Goal: Information Seeking & Learning: Learn about a topic

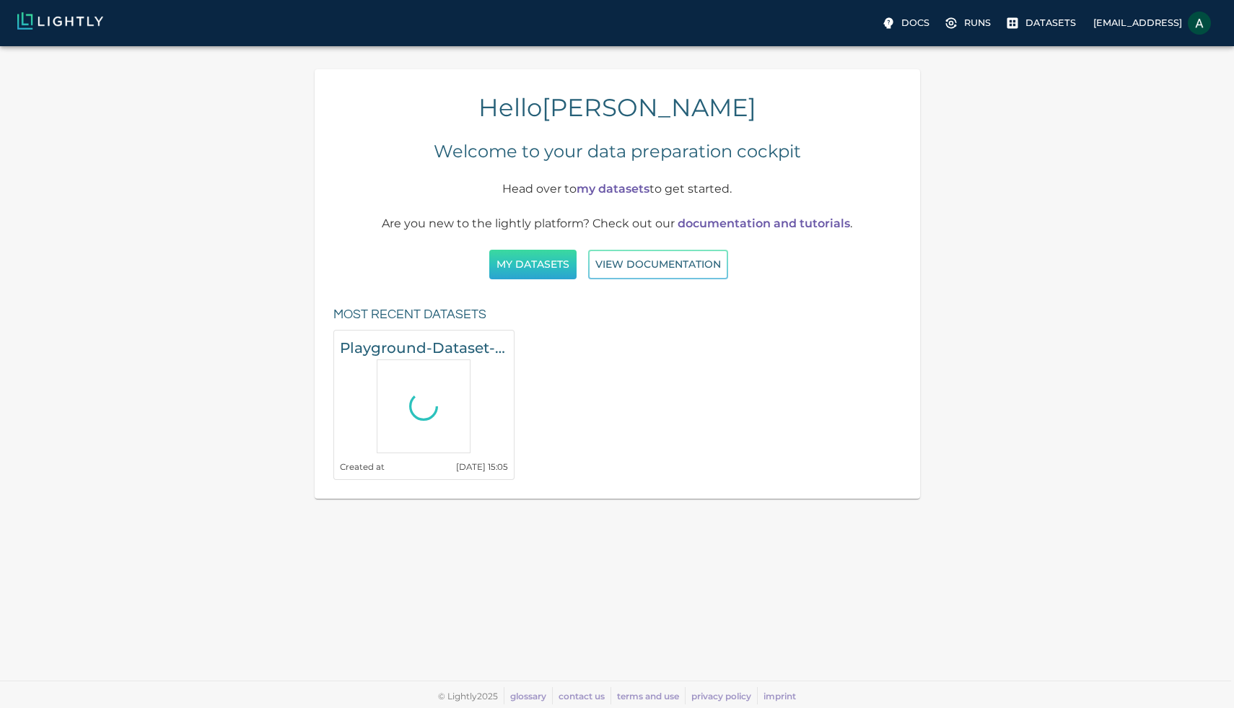
click at [540, 271] on button "My Datasets" at bounding box center [532, 265] width 87 height 30
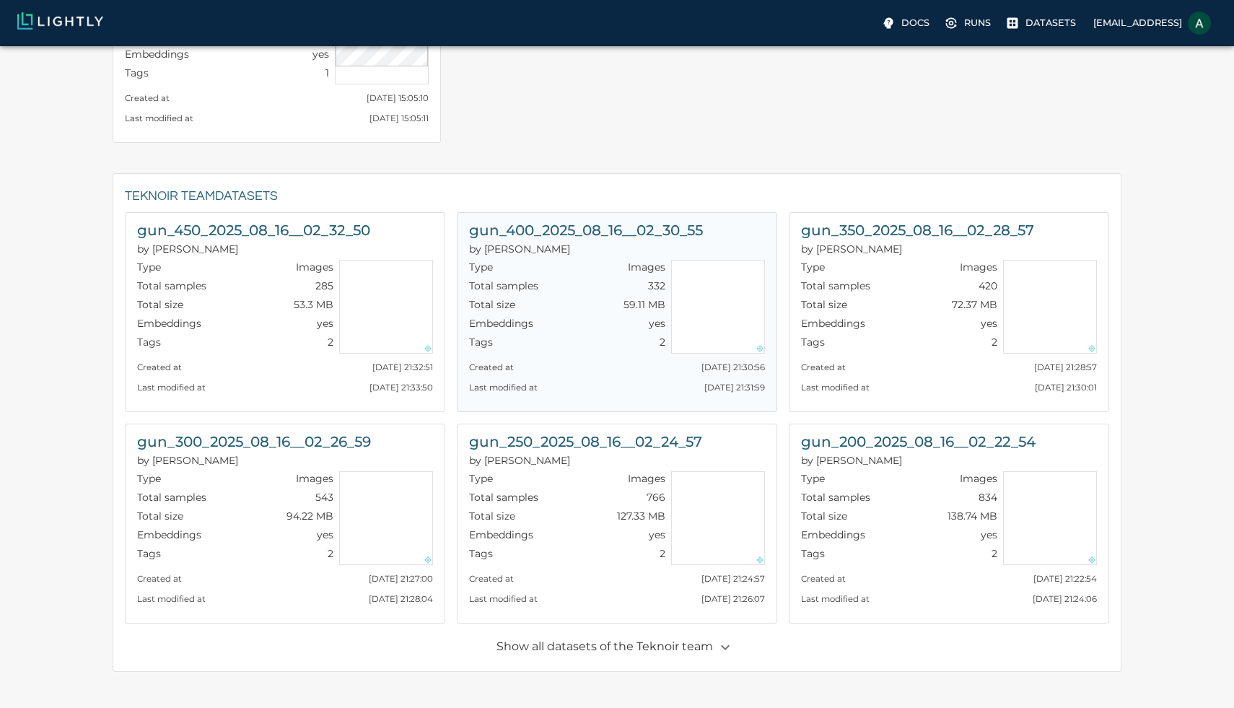
scroll to position [193, 0]
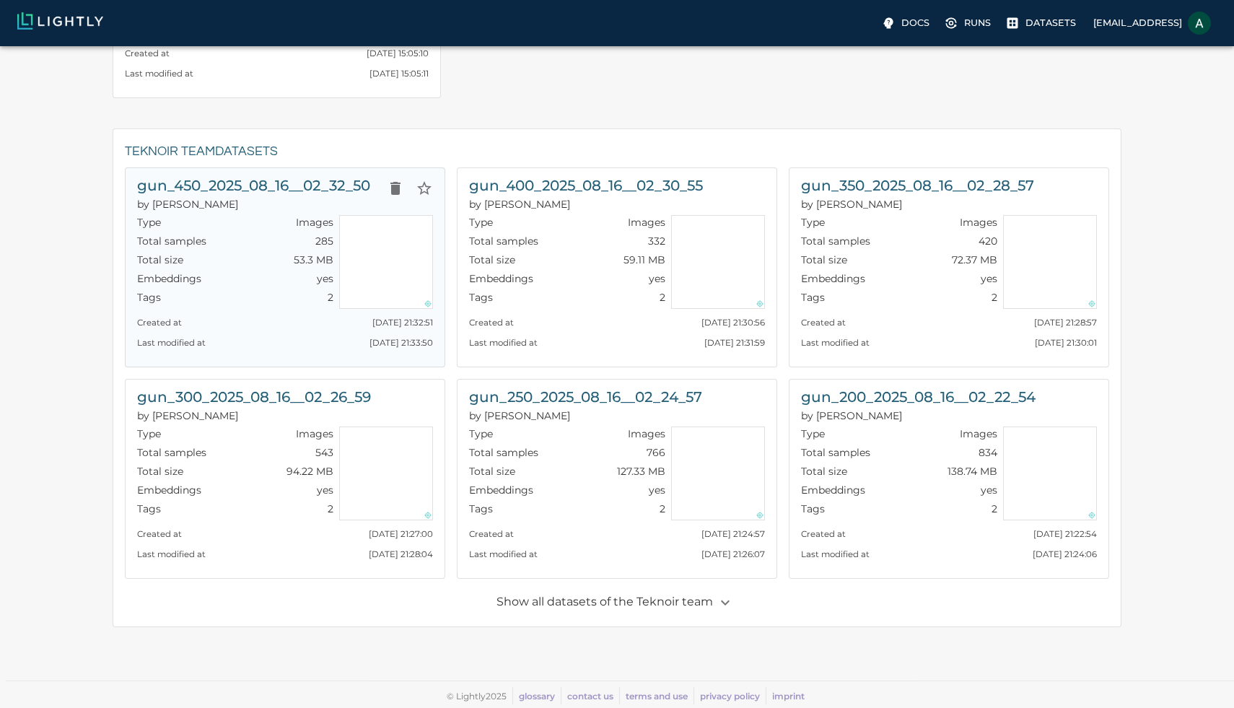
click at [304, 176] on h6 "gun_450_2025_08_16__02_32_50" at bounding box center [253, 185] width 233 height 23
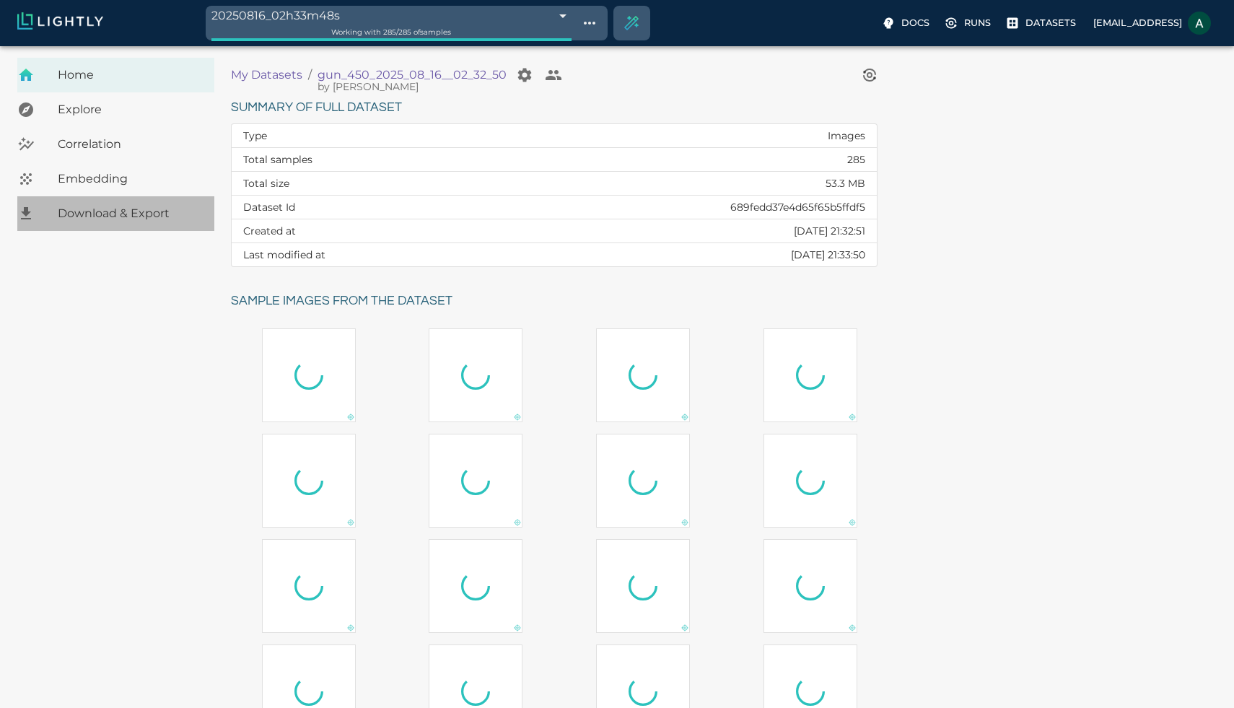
click at [186, 205] on span "Download & Export" at bounding box center [130, 213] width 145 height 17
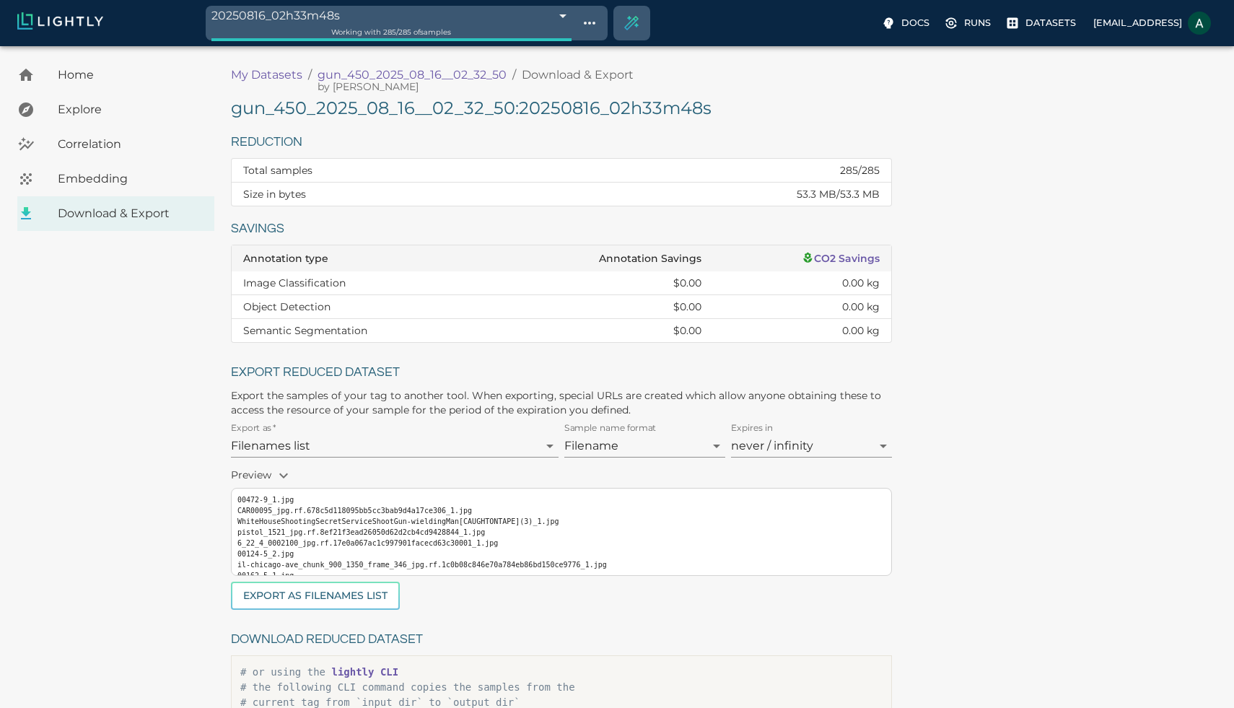
click at [183, 113] on span "Explore" at bounding box center [130, 109] width 145 height 17
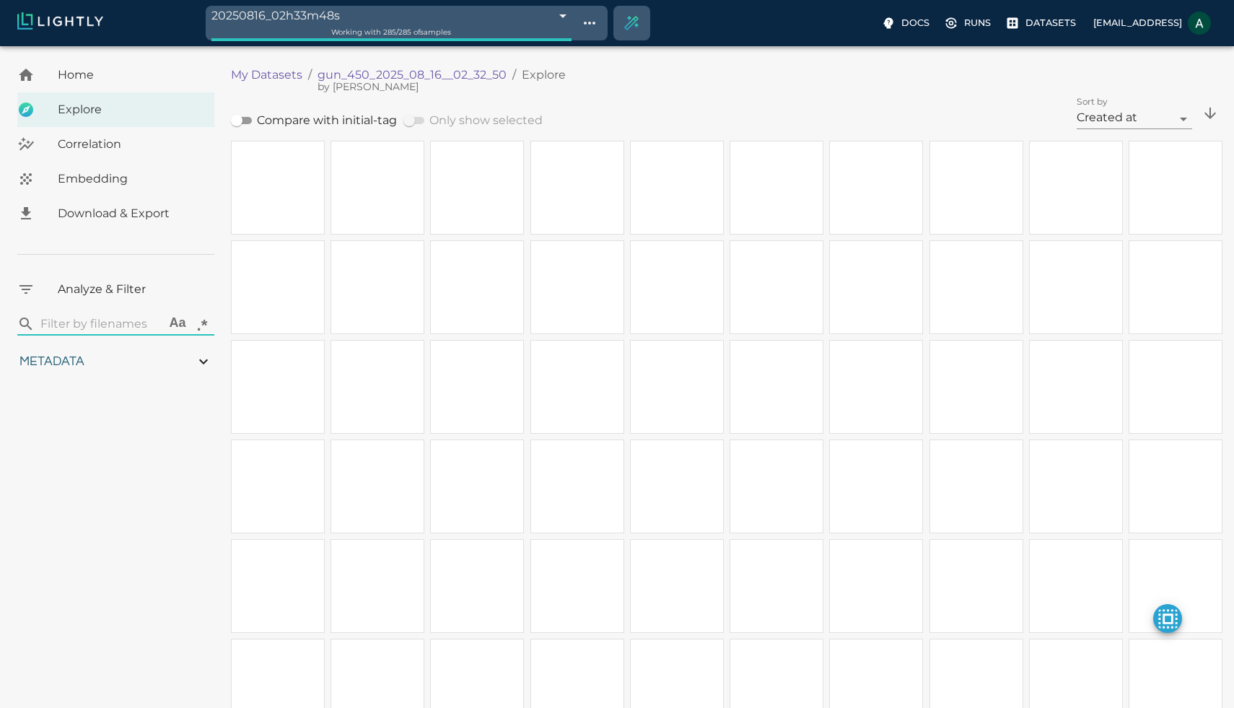
type input "0.837843807946651"
type input "4.77684380794665"
type input "10.0693674087524"
type input "99.8913674087524"
type input "2.1925"
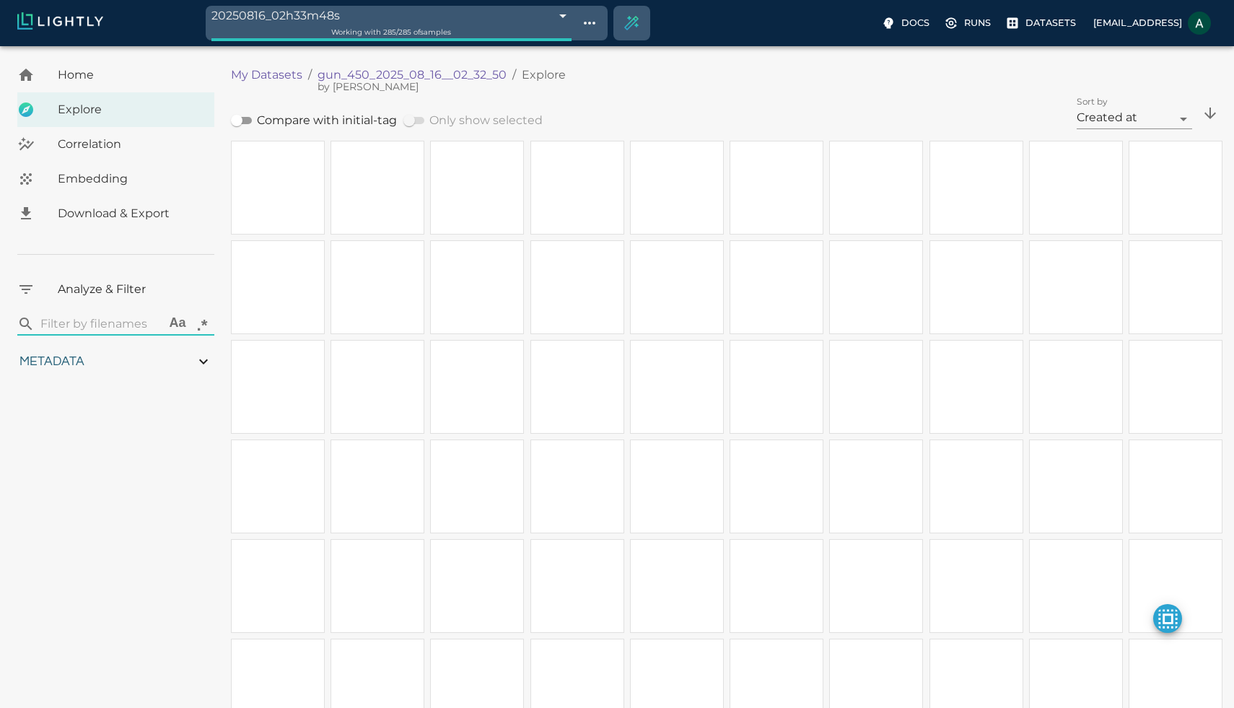
type input "0.837843807946651"
type input "4.77684380794665"
type input "10.0693674087524"
type input "99.8913674087524"
type input "2.1925"
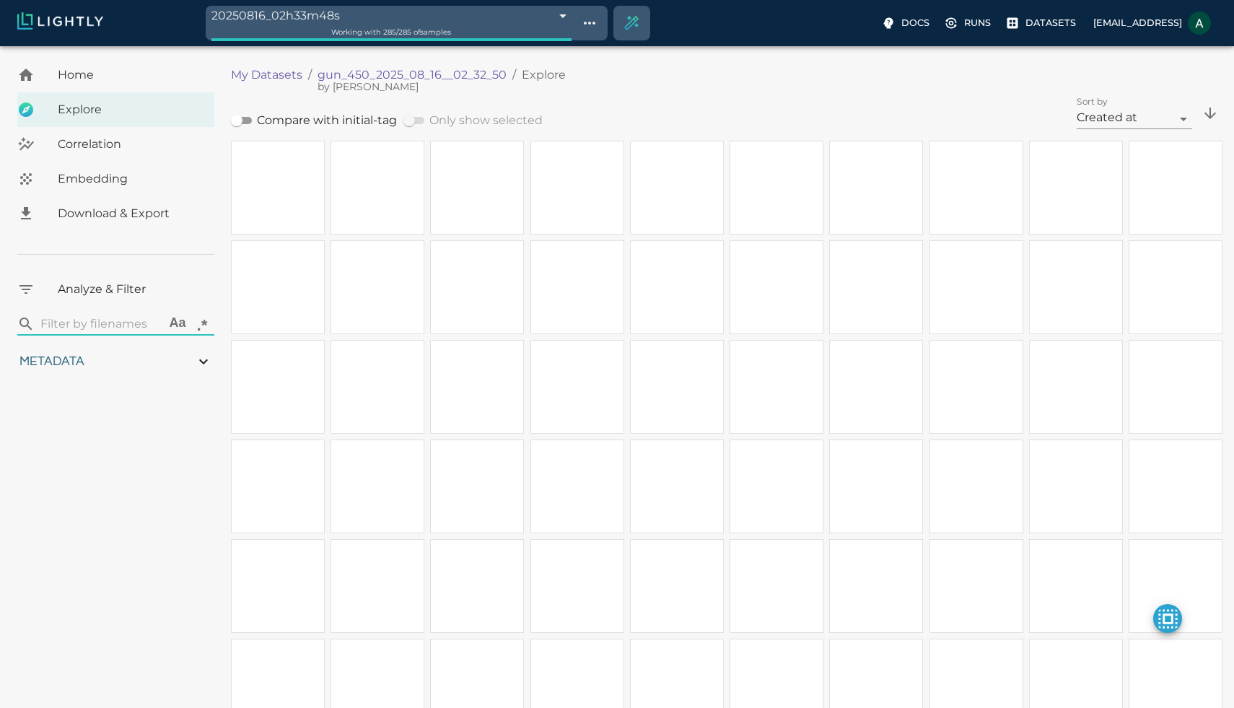
type input "0.837843807946651"
type input "4.77684380794665"
type input "10.0693674087524"
type input "99.8913674087524"
type input "2.1925"
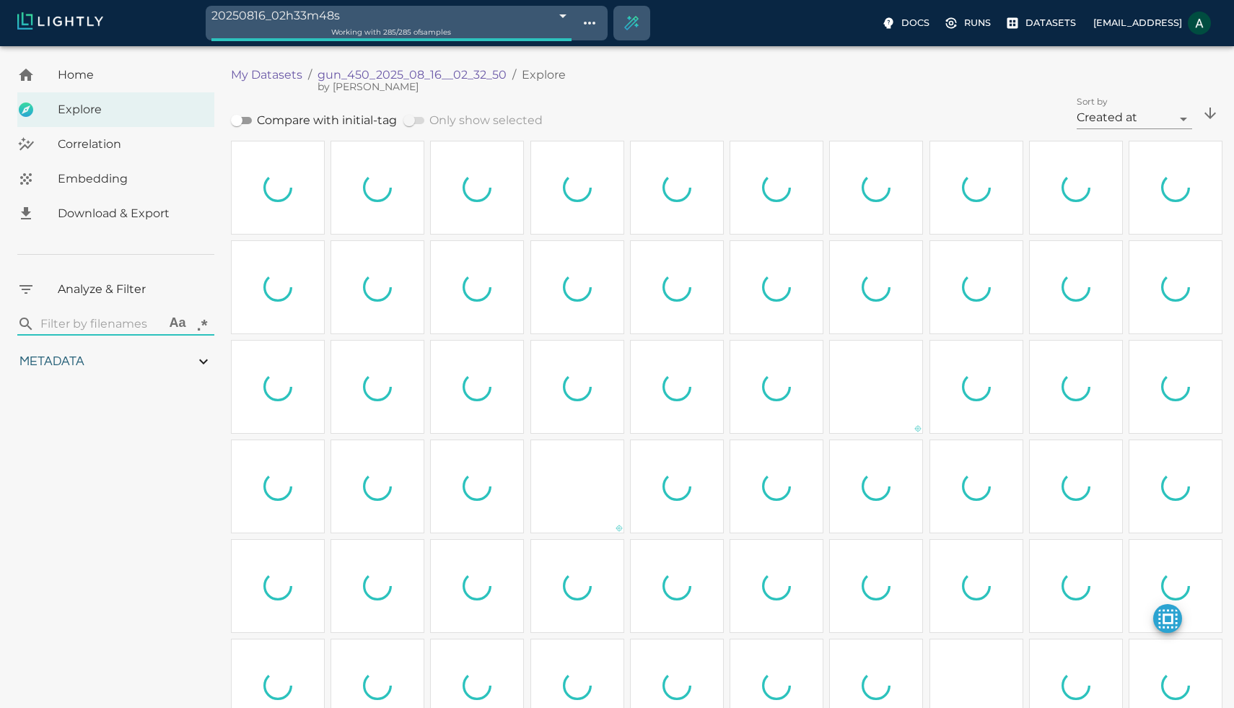
type input "0.837843807946651"
type input "4.77684380794665"
type input "10.0693674087524"
type input "99.8913674087524"
type input "2.1925"
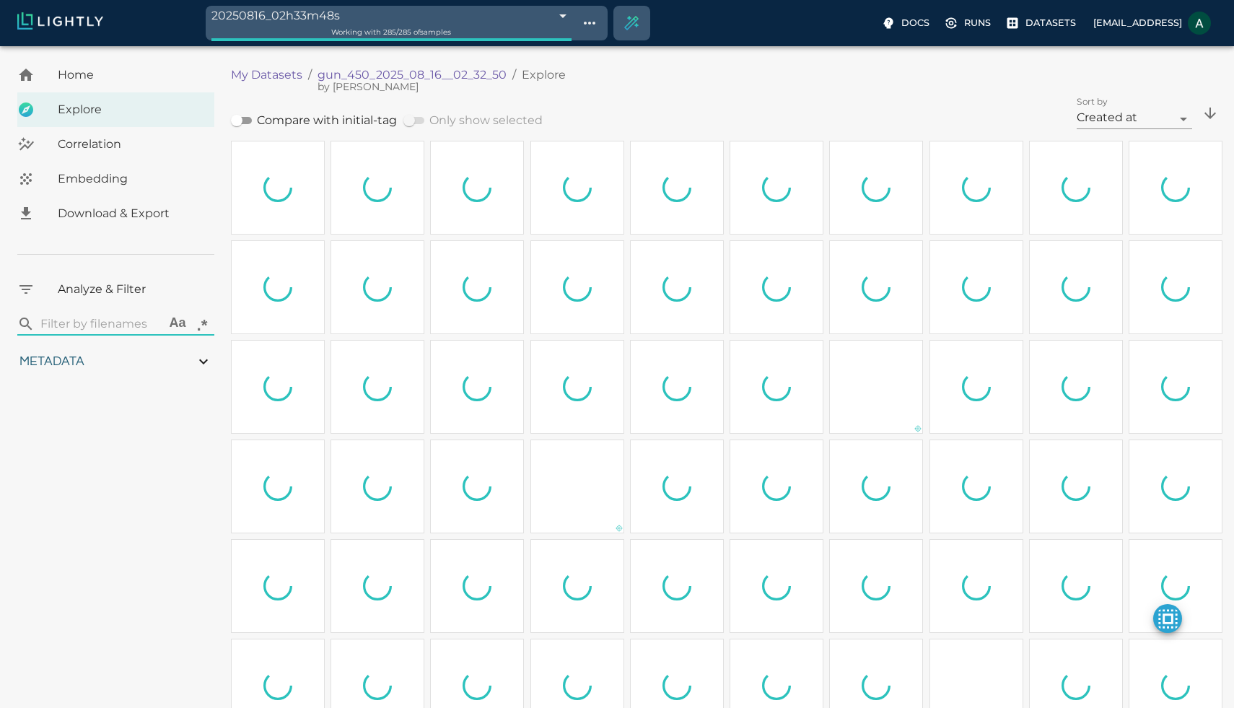
type input "0.837843807946651"
type input "4.77684380794665"
type input "10.0693674087524"
type input "99.8913674087524"
type input "2.1925"
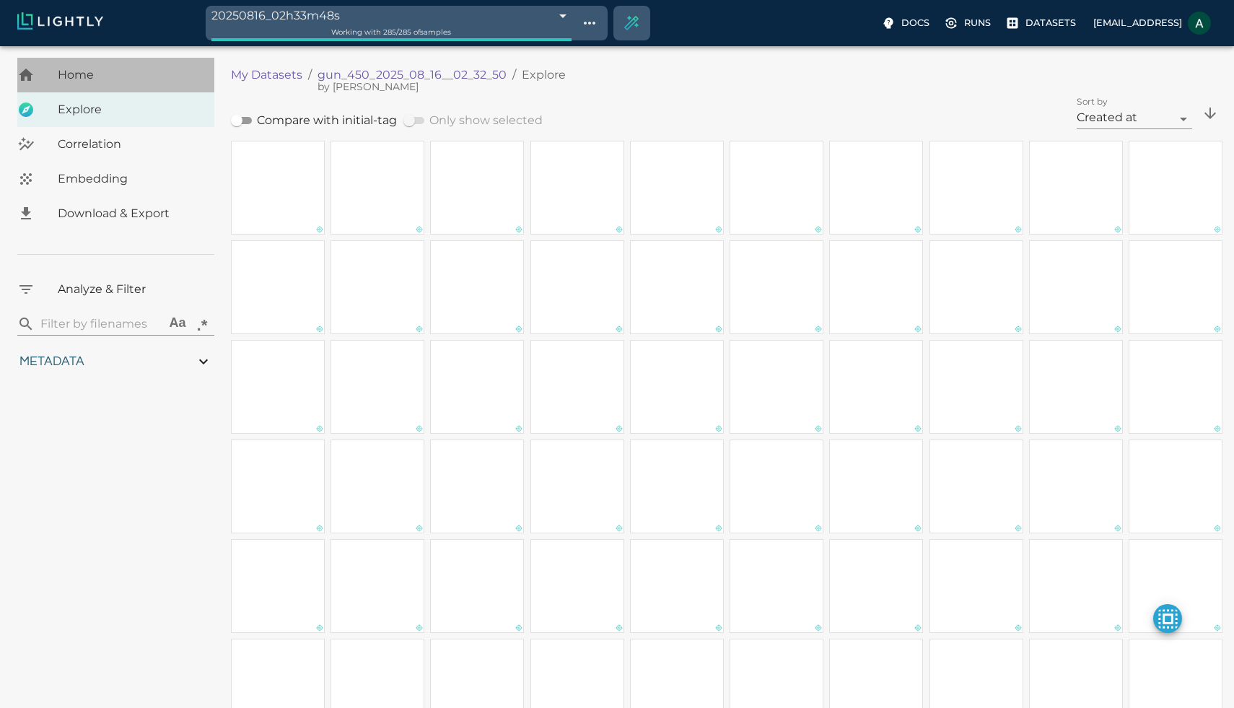
click at [166, 64] on div "Home" at bounding box center [115, 75] width 197 height 35
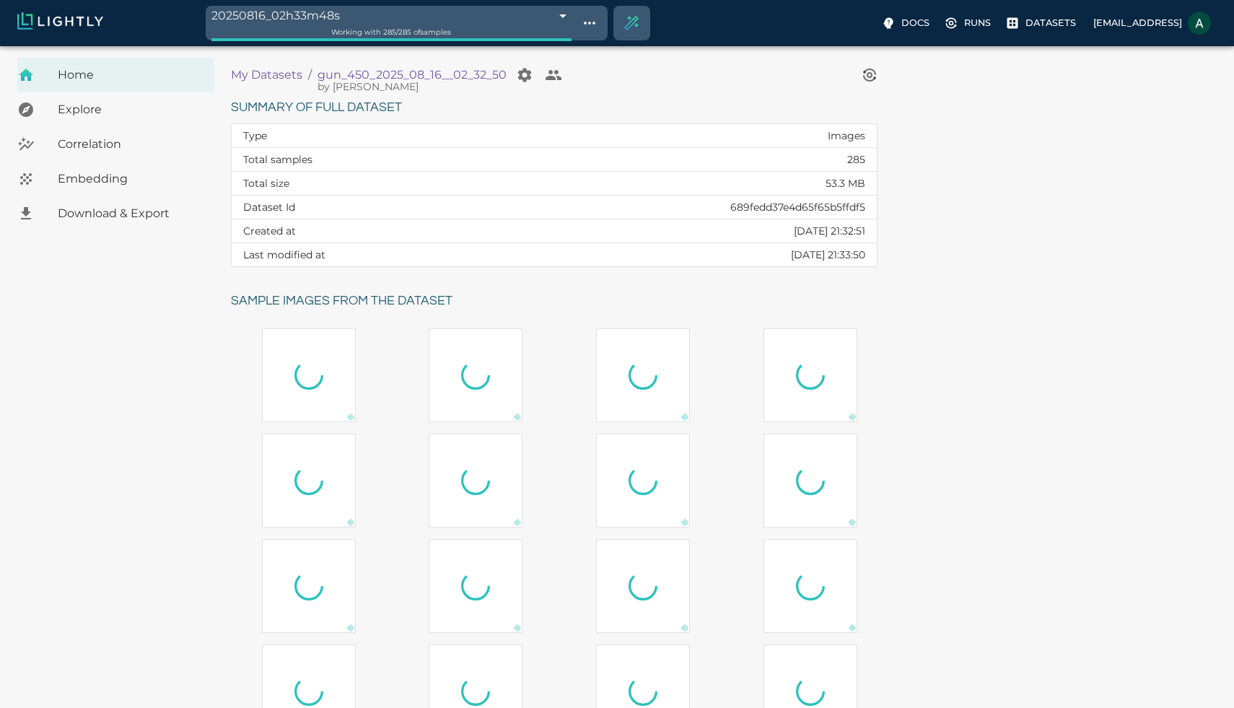
drag, startPoint x: 720, startPoint y: 201, endPoint x: 835, endPoint y: 198, distance: 114.8
click at [835, 198] on td "689fedd37e4d65f65b5ffdf5" at bounding box center [682, 208] width 387 height 24
click at [786, 206] on td "689fedd37e4d65f65b5ffdf5" at bounding box center [682, 208] width 387 height 24
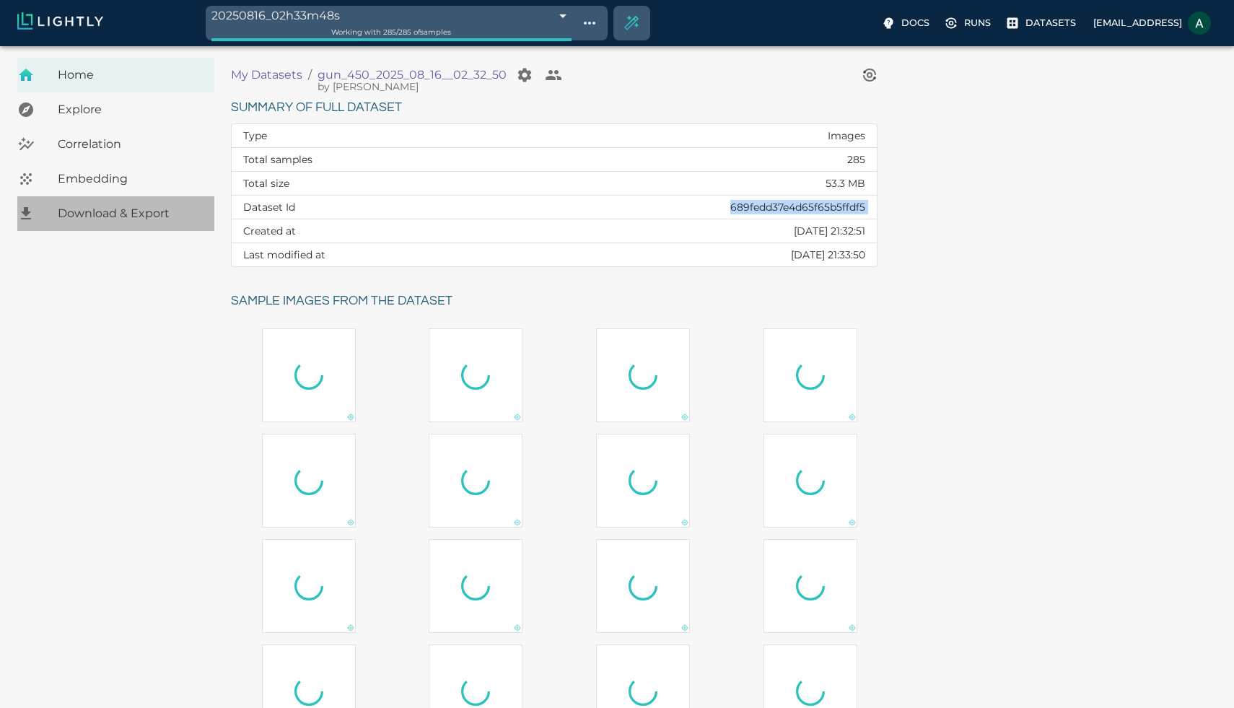
click at [165, 211] on span "Download & Export" at bounding box center [130, 213] width 145 height 17
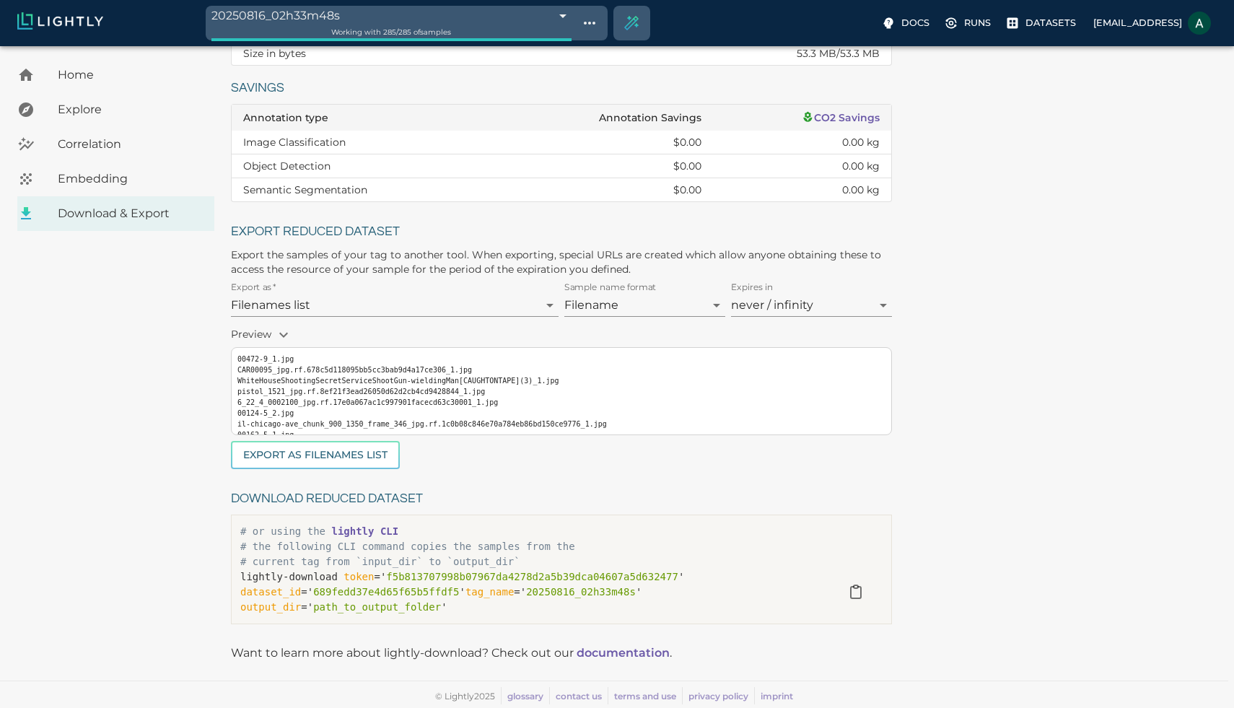
scroll to position [23, 0]
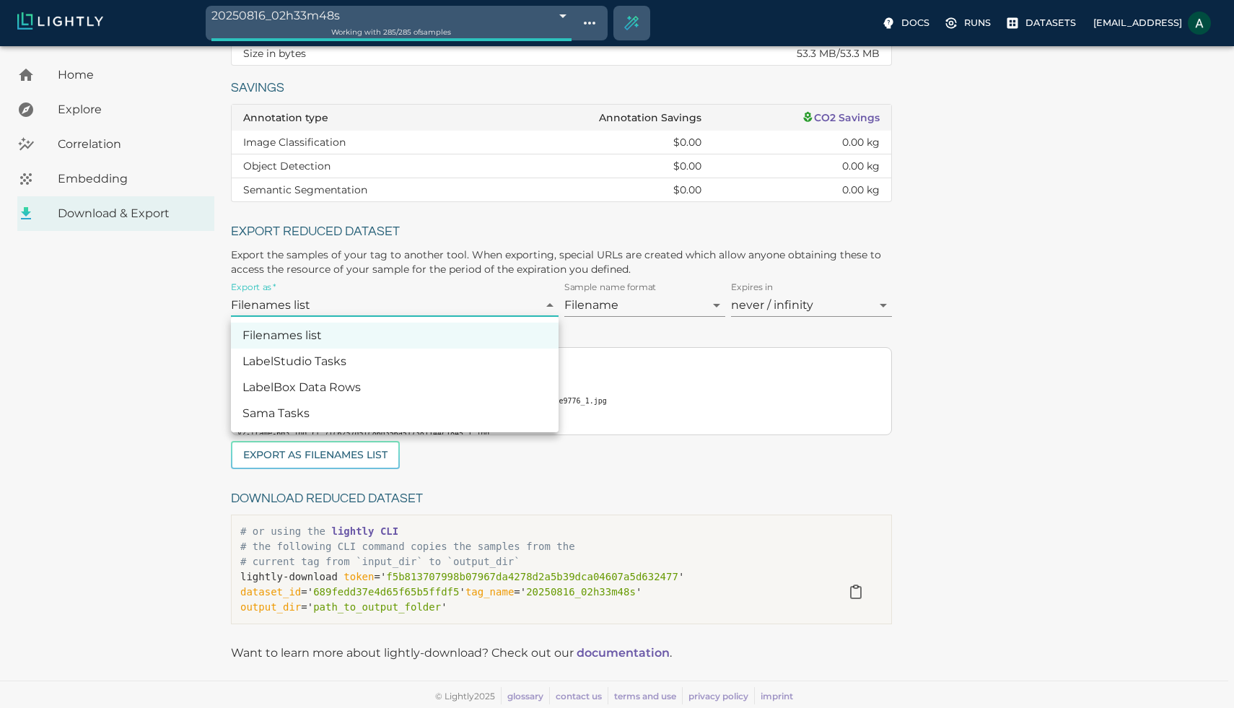
click at [528, 303] on body "20250816_02h33m48s 689fee0c8ed35fe88f70edc7 Working with 285 / 285 of samples D…" at bounding box center [617, 306] width 1234 height 802
click at [519, 264] on div at bounding box center [617, 354] width 1234 height 708
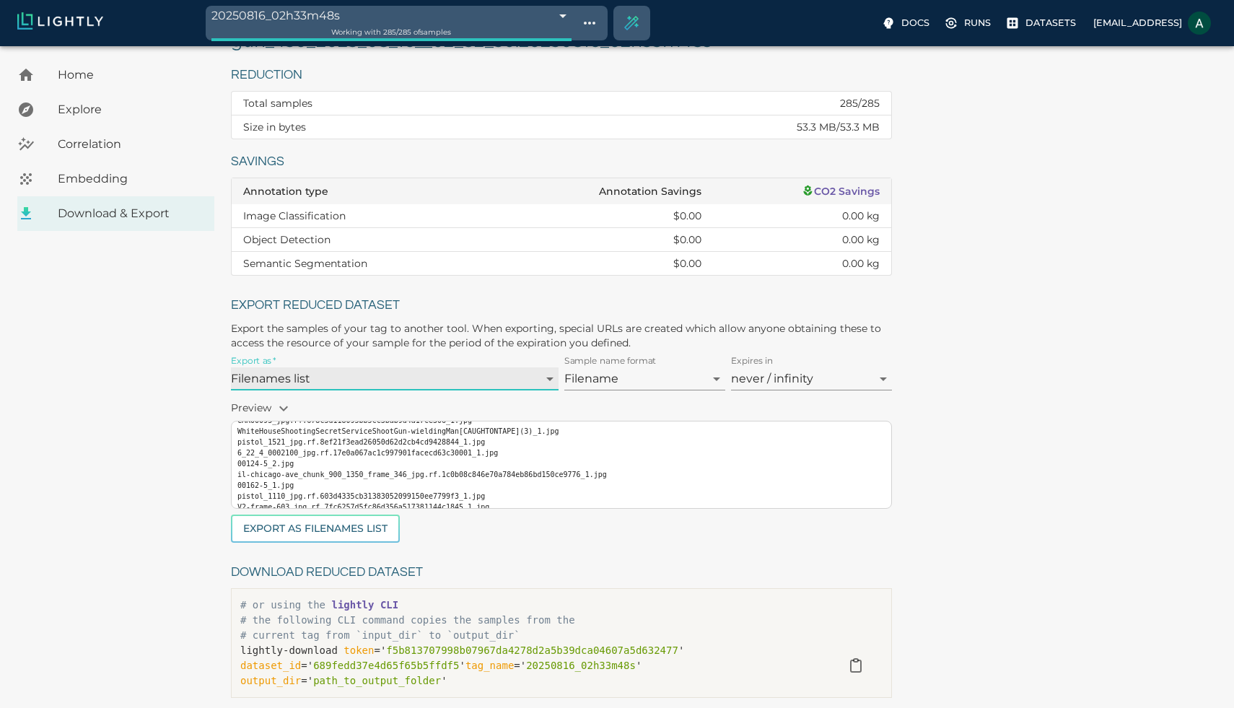
scroll to position [47, 0]
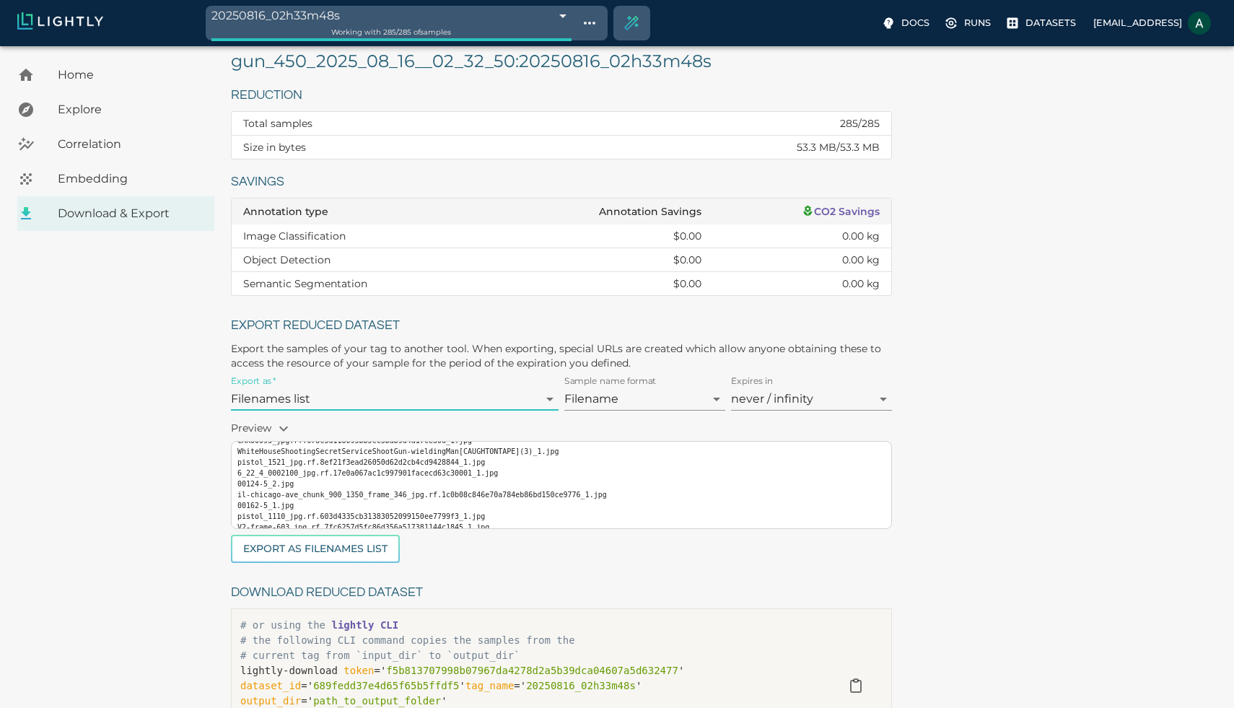
click at [157, 109] on span "Explore" at bounding box center [130, 109] width 145 height 17
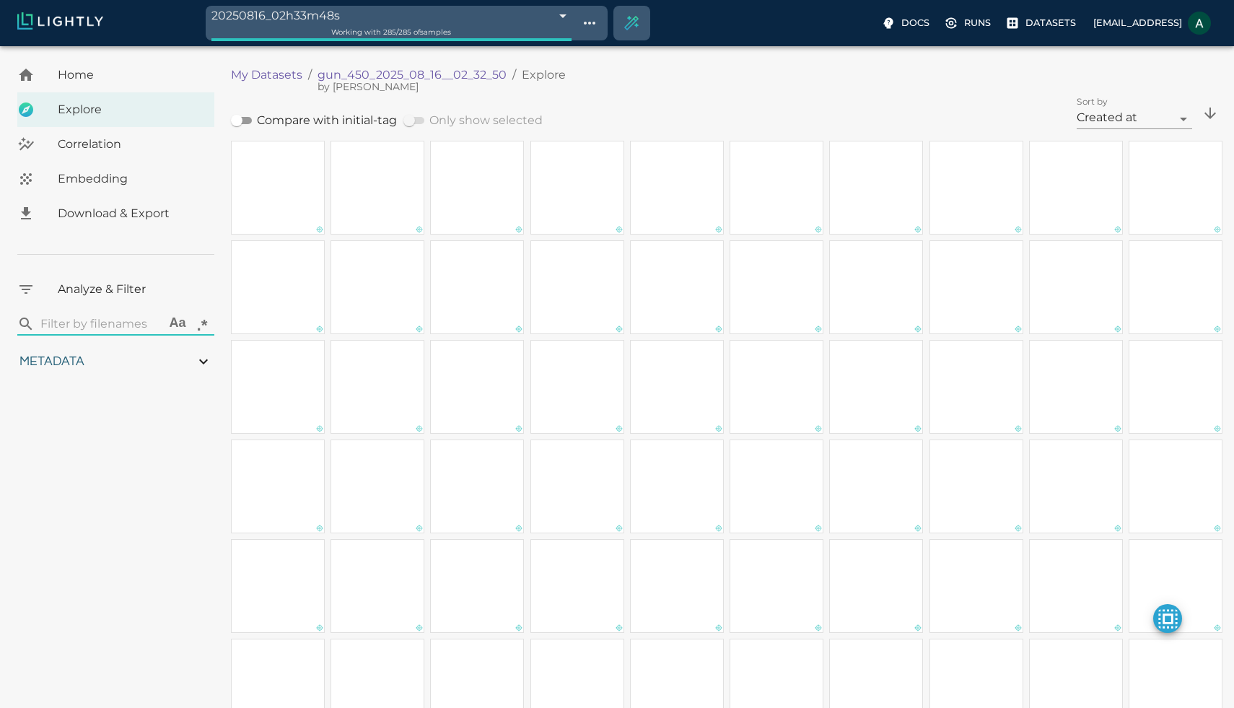
type input "0.837843807946651"
type input "4.77684380794665"
type input "10.0693674087524"
type input "99.8913674087524"
type input "2.1925"
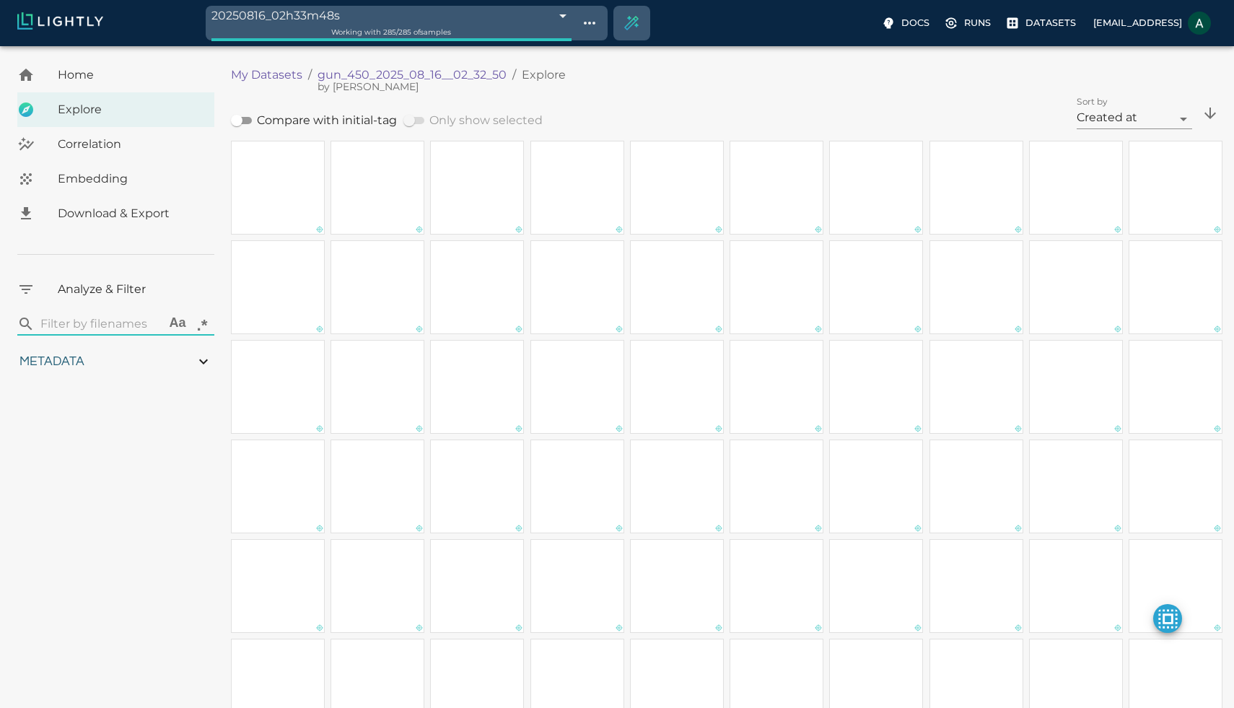
type input "0.837843807946651"
type input "4.77684380794665"
type input "10.0693674087524"
type input "99.8913674087524"
type input "2.1925"
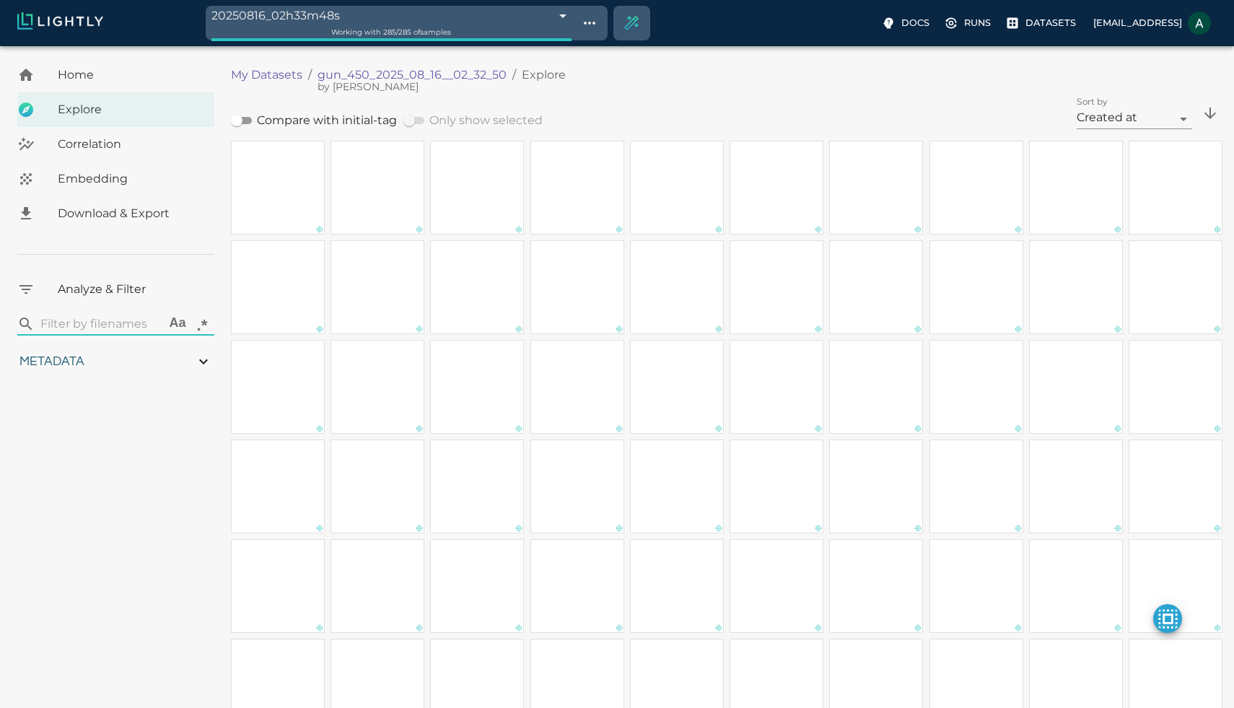
type input "0.837843807946651"
type input "4.77684380794665"
type input "10.0693674087524"
type input "99.8913674087524"
type input "2.1925"
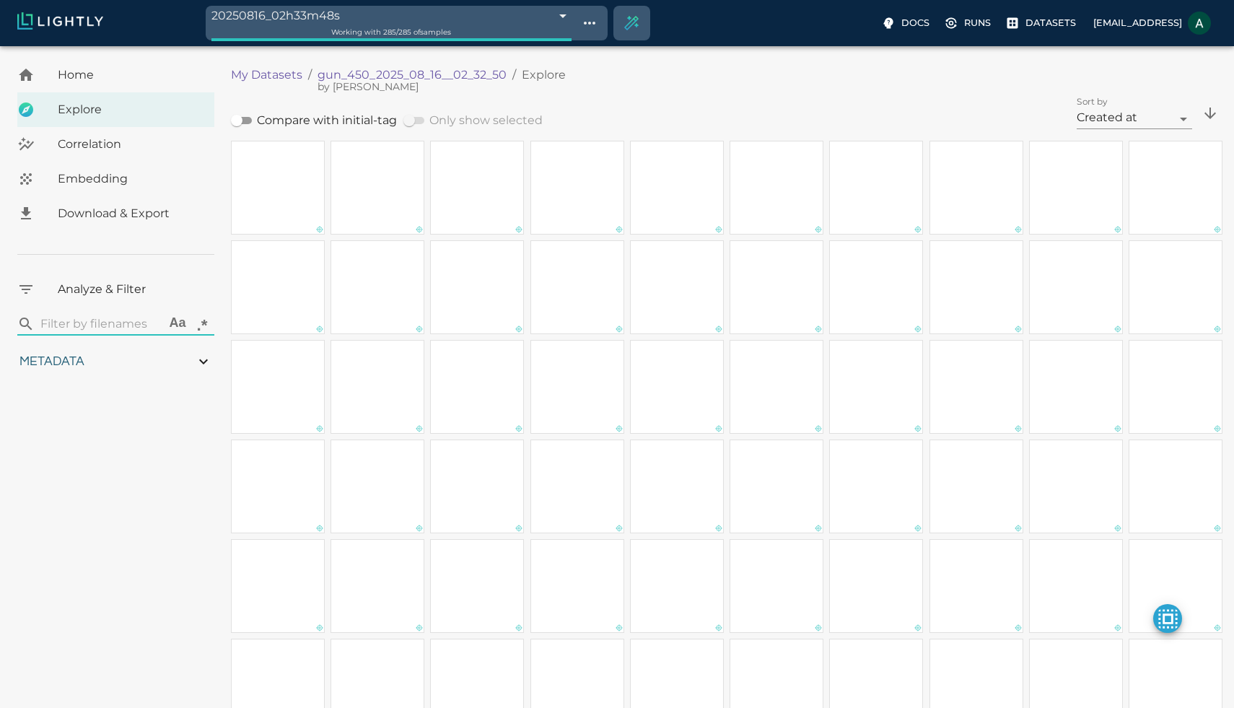
click at [167, 131] on div "Correlation" at bounding box center [115, 144] width 197 height 35
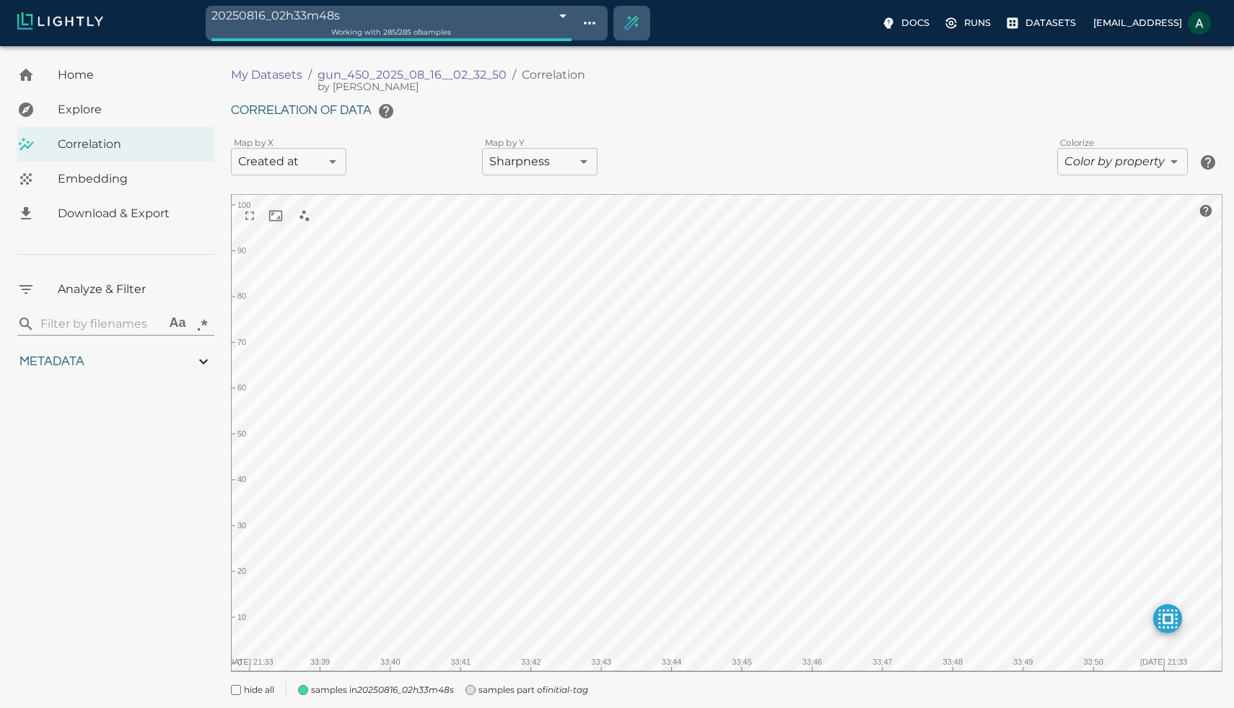
click at [124, 185] on span "Embedding" at bounding box center [130, 178] width 145 height 17
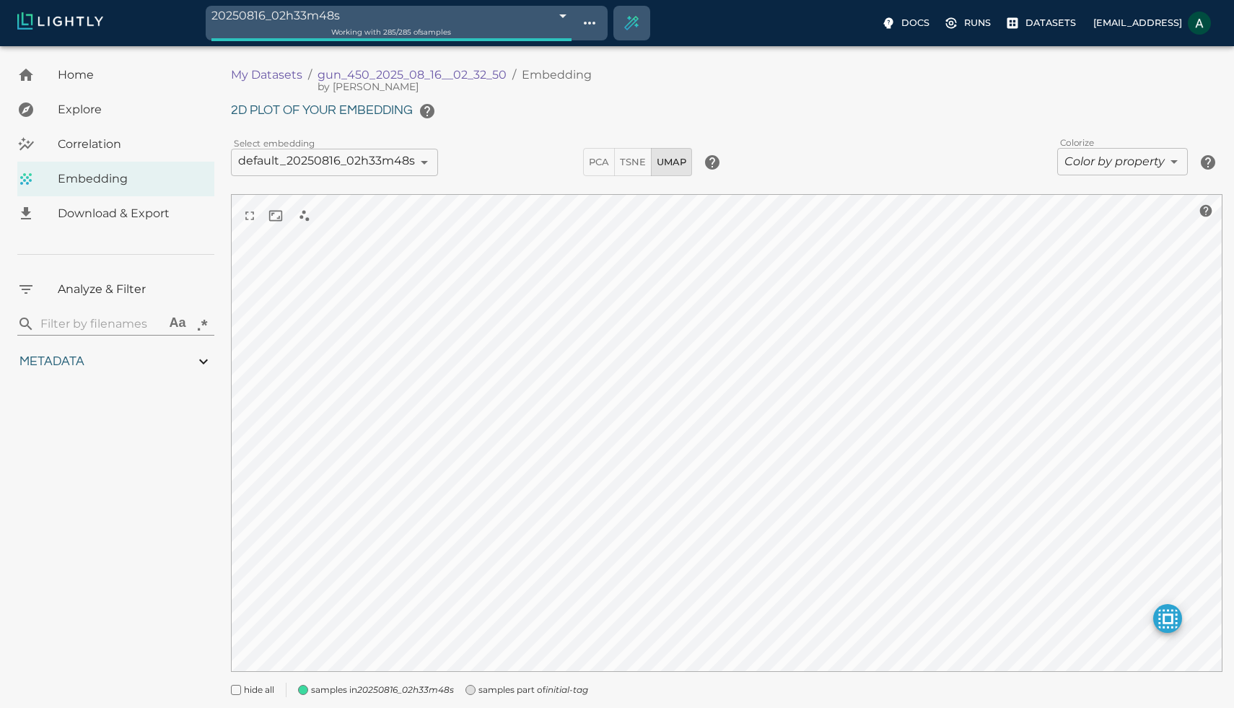
click at [149, 123] on div "Explore" at bounding box center [115, 109] width 197 height 35
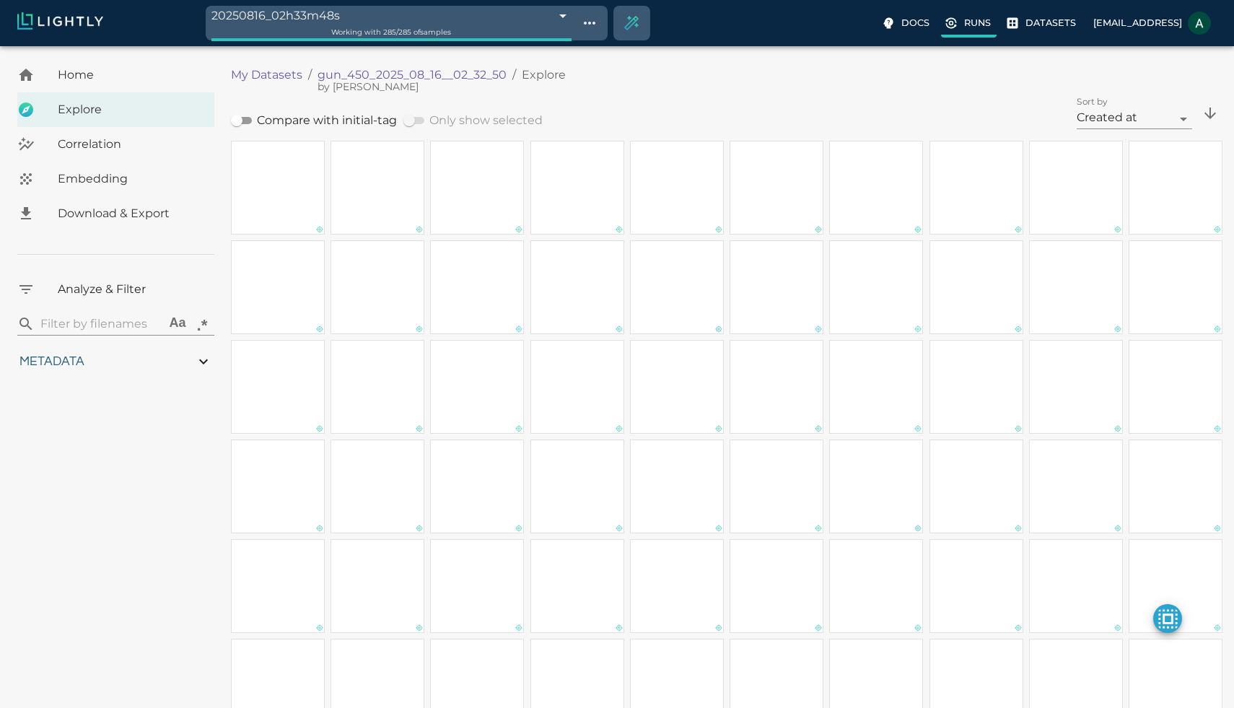
click at [952, 17] on label "Runs" at bounding box center [969, 25] width 56 height 26
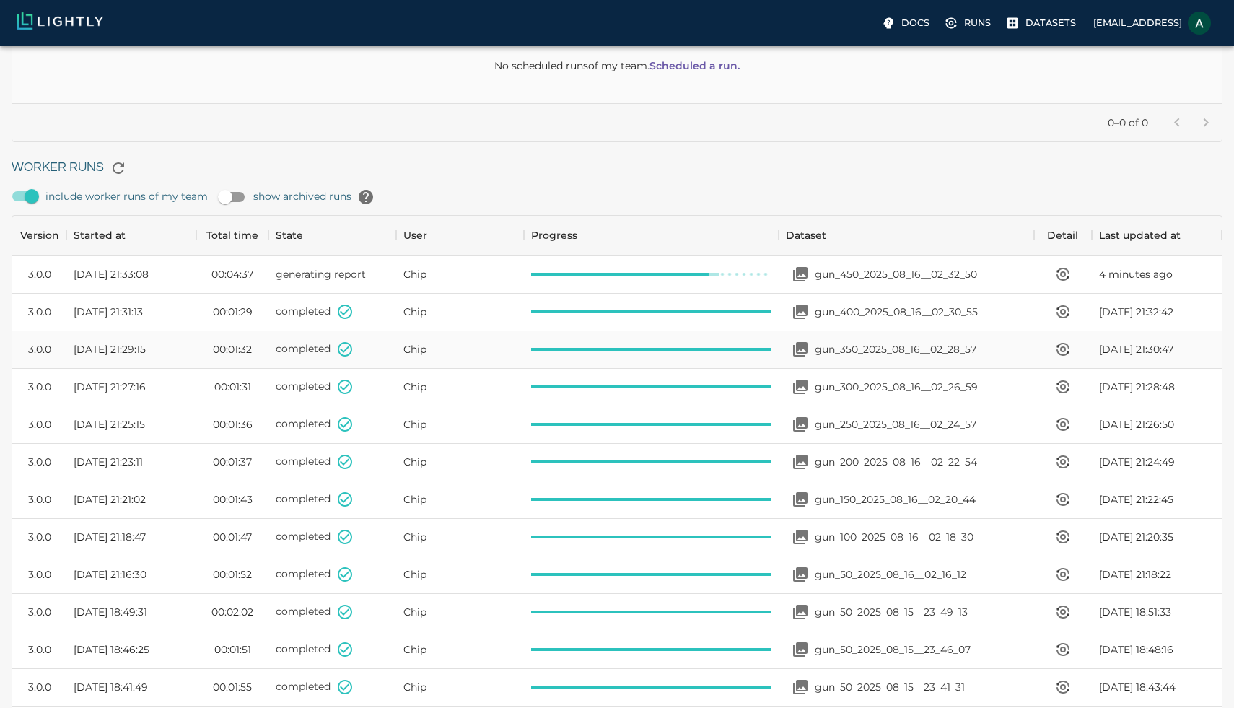
scroll to position [172, 0]
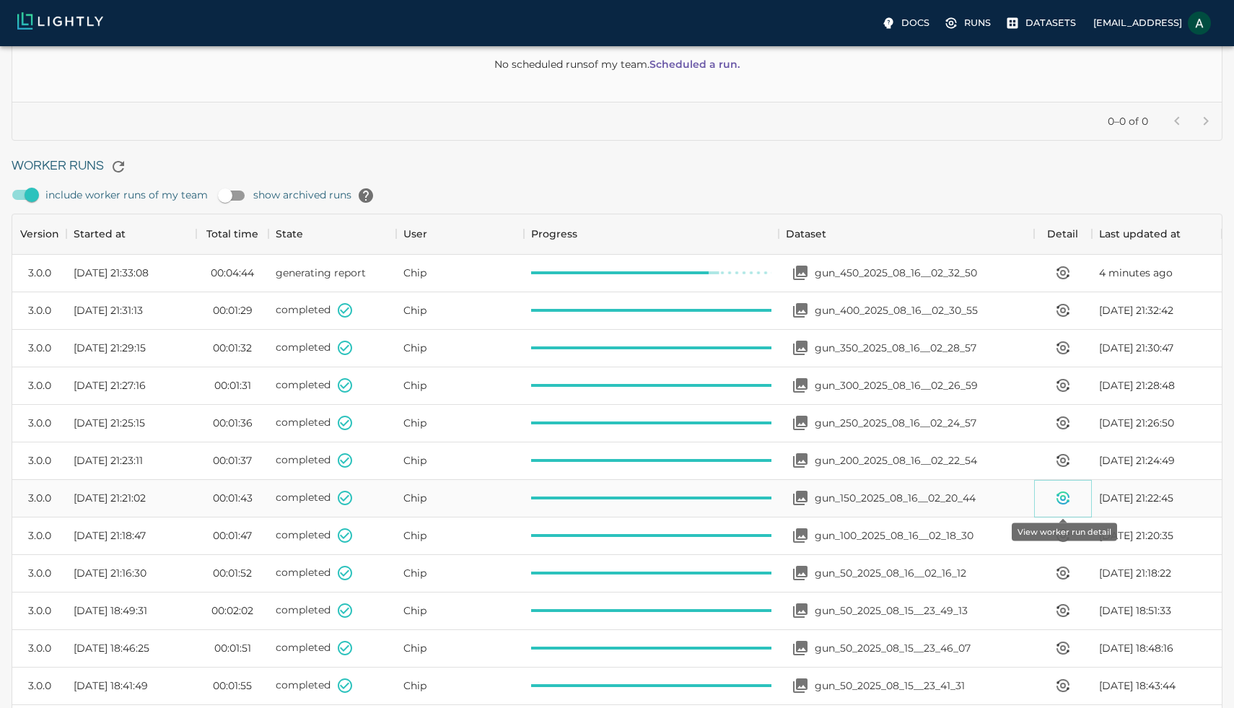
click at [1064, 497] on icon "View worker run detail" at bounding box center [1063, 498] width 4 height 4
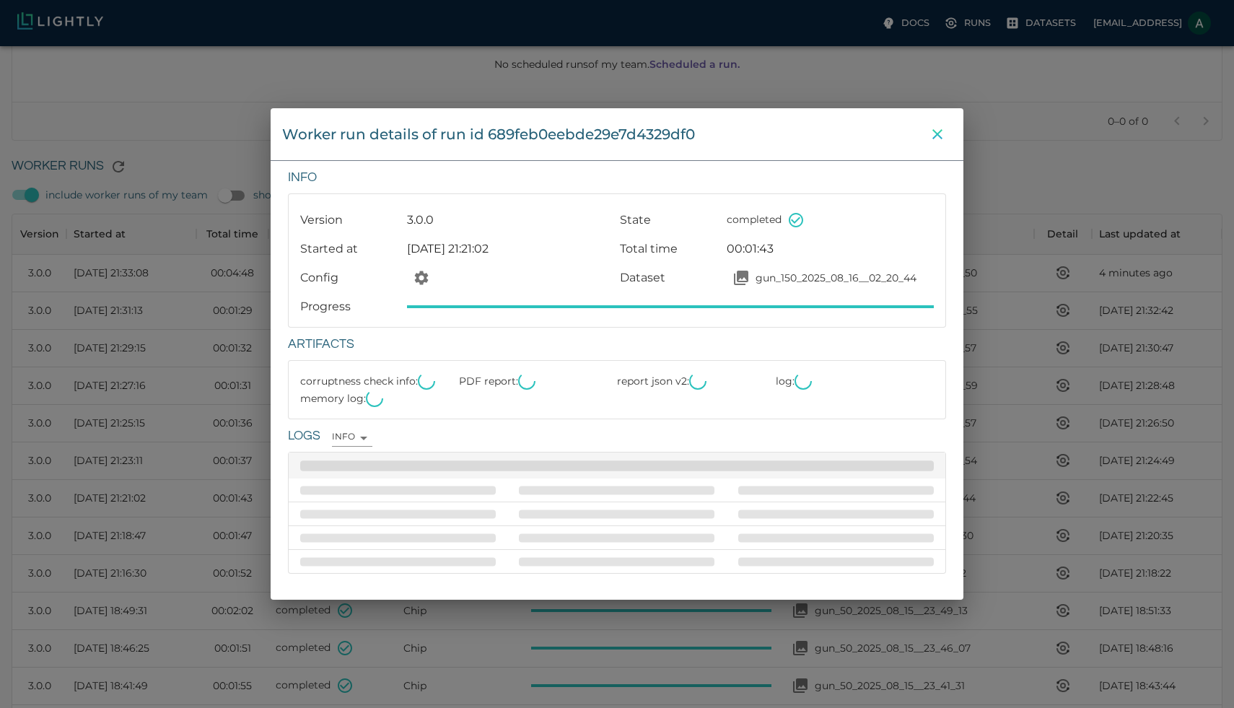
click at [941, 323] on div "Version 3.0.0 State completed Started at Fri, 15.08.2025 21:21:02 Total time 00…" at bounding box center [617, 260] width 657 height 133
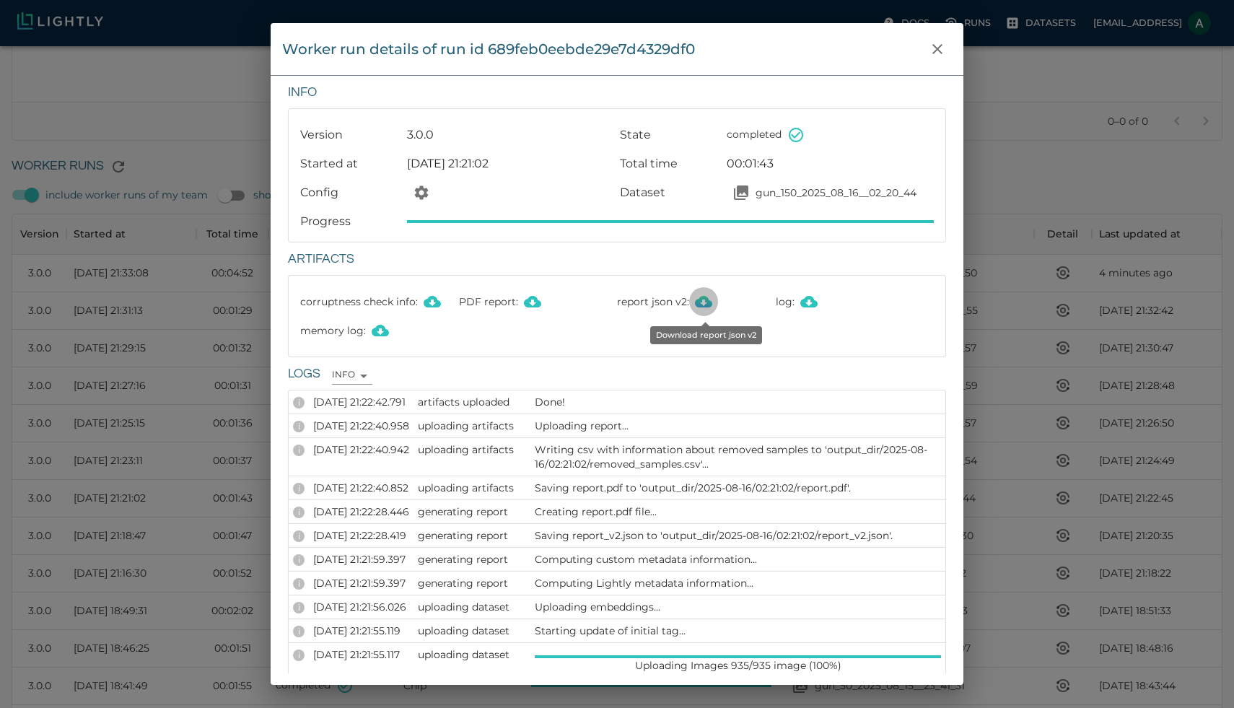
click at [696, 299] on icon "Download report json v2" at bounding box center [703, 301] width 17 height 17
click at [934, 44] on icon "close" at bounding box center [937, 48] width 17 height 17
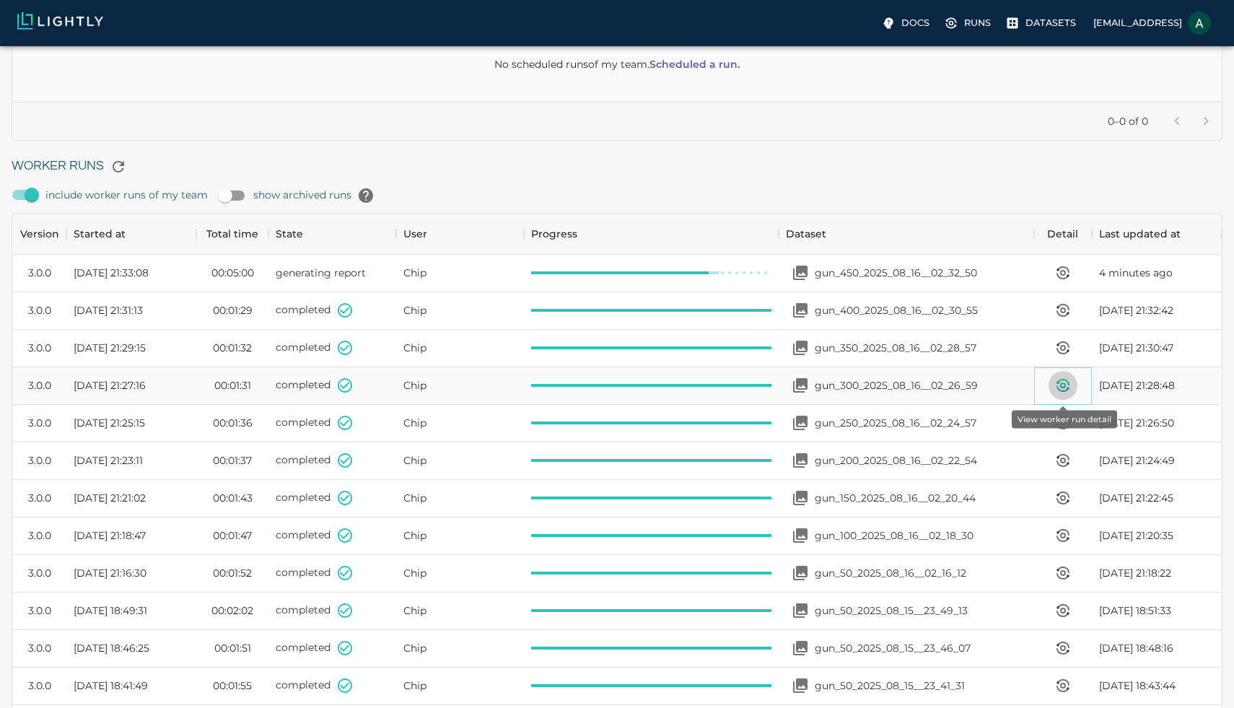
click at [1056, 377] on icon "View worker run detail" at bounding box center [1062, 385] width 17 height 17
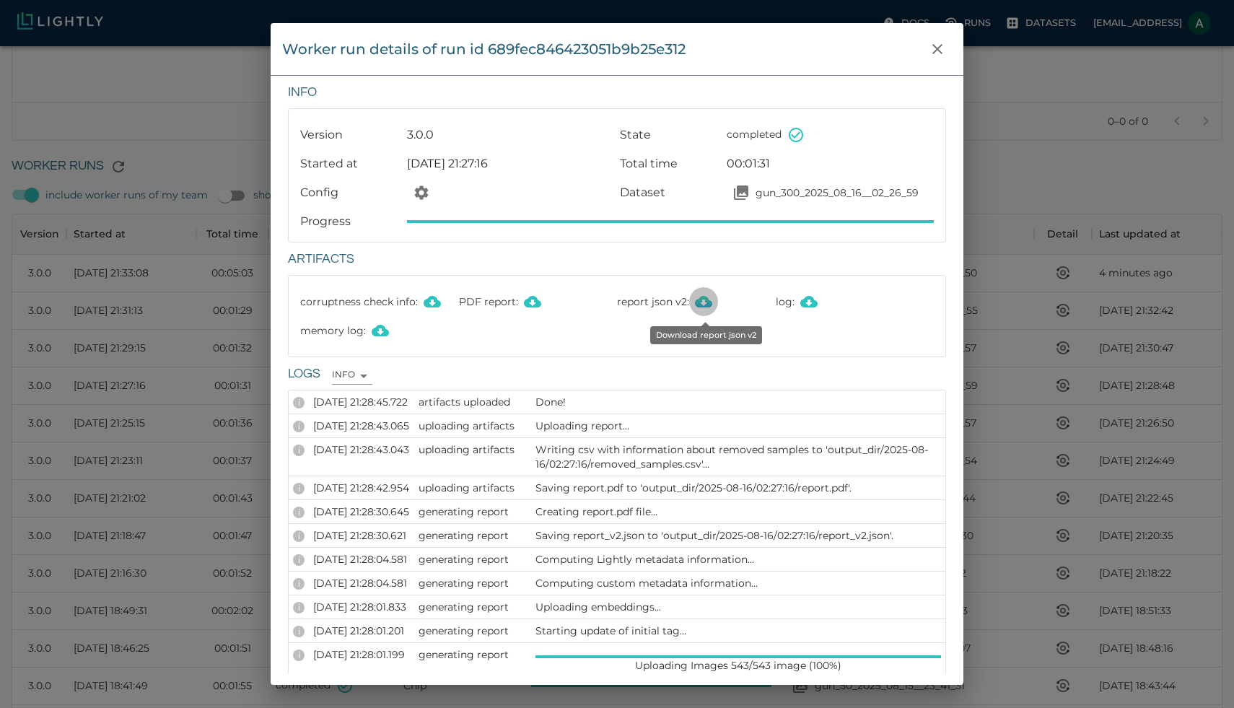
click at [700, 300] on icon "Download report json v2" at bounding box center [703, 302] width 17 height 12
